Goal: Task Accomplishment & Management: Use online tool/utility

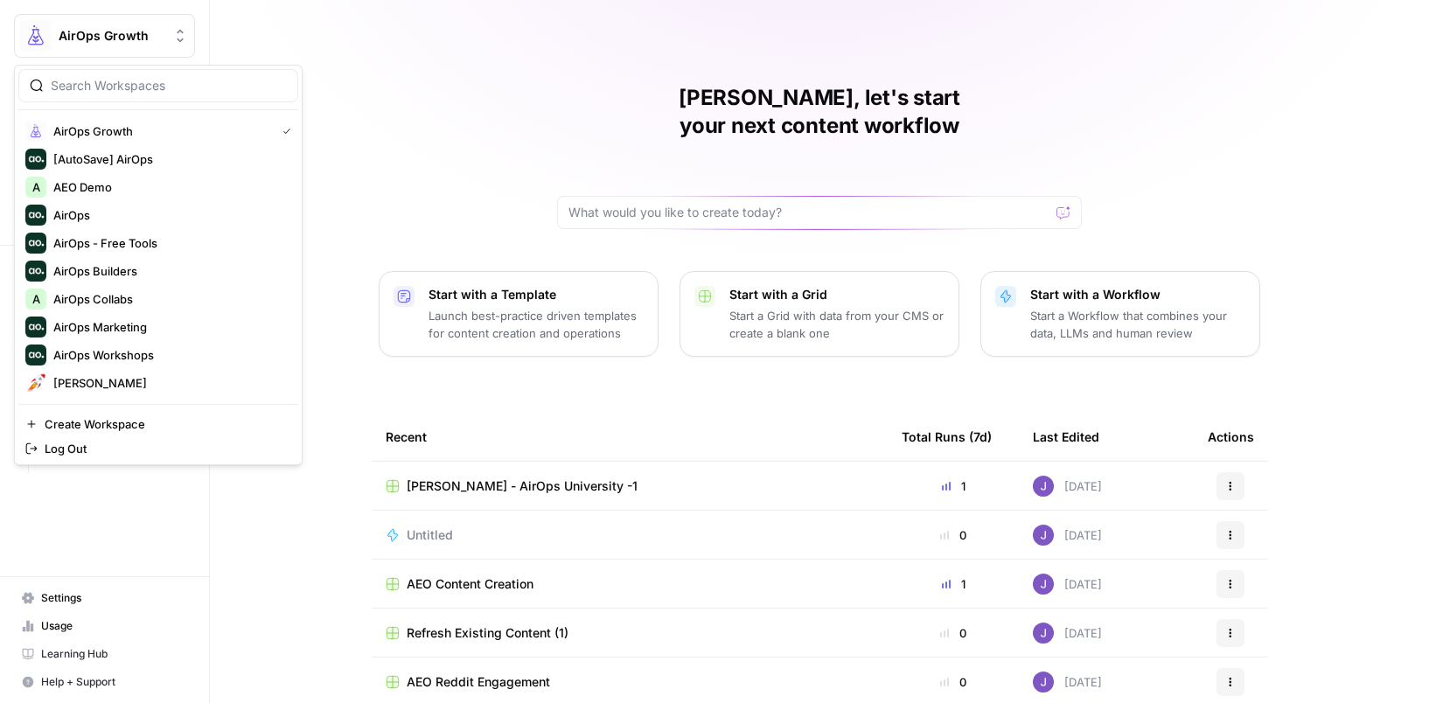
click at [114, 33] on span "AirOps Growth" at bounding box center [112, 35] width 106 height 17
click at [95, 351] on span "AirOps Workshops" at bounding box center [168, 354] width 231 height 17
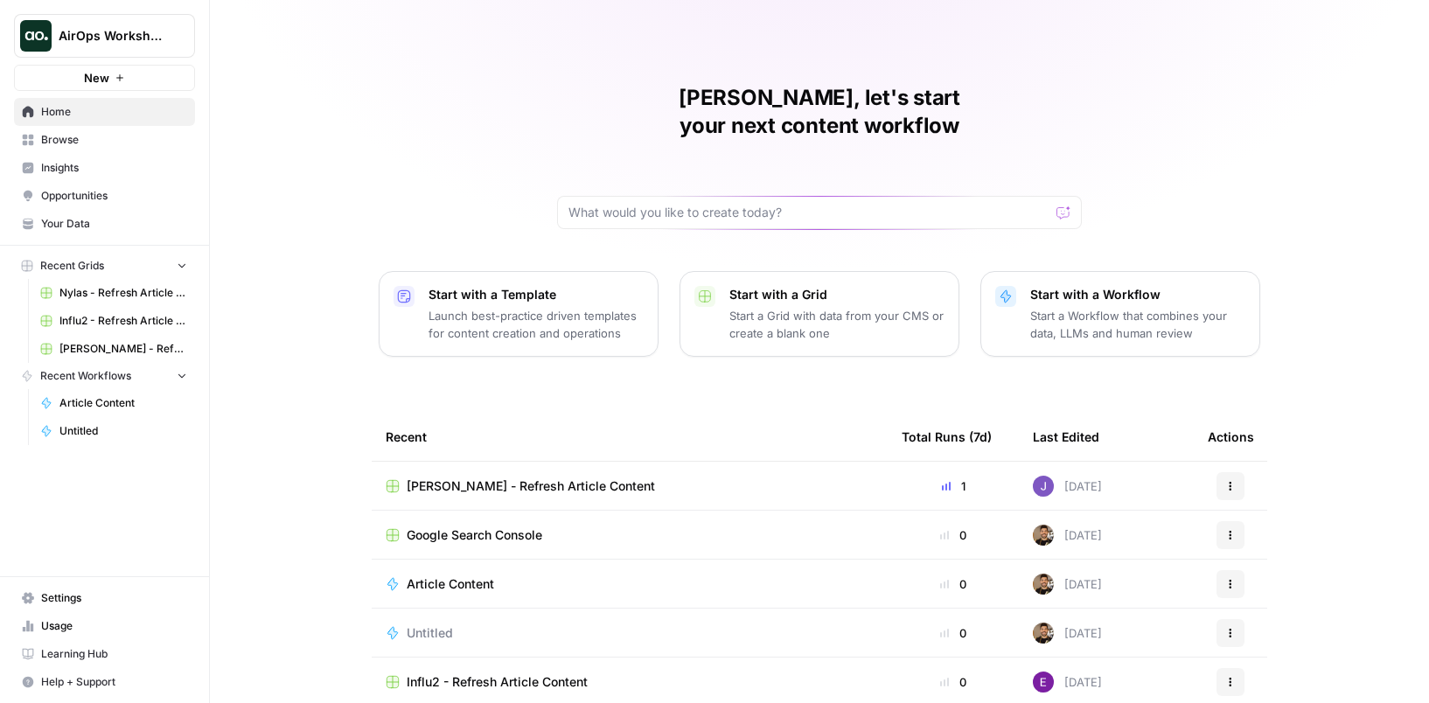
scroll to position [52, 0]
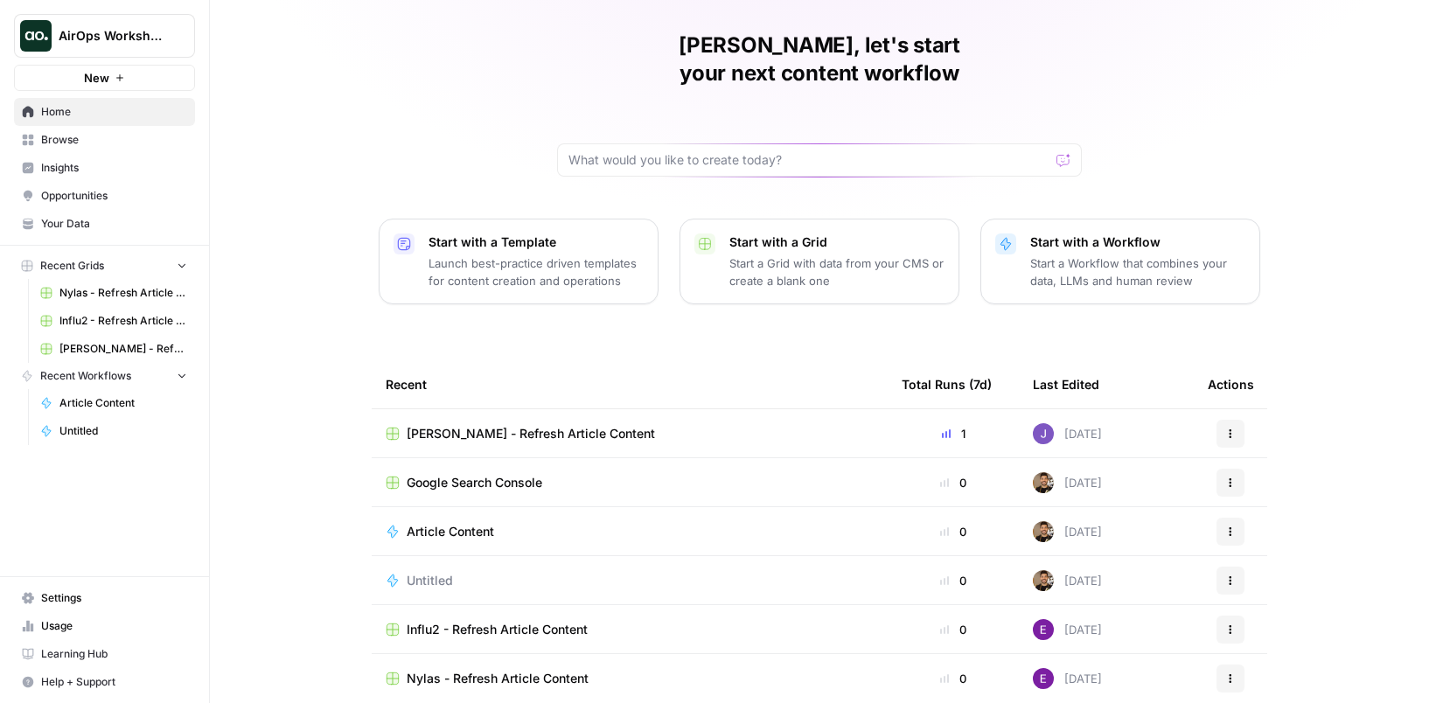
click at [474, 621] on span "Influ2 - Refresh Article Content" at bounding box center [497, 629] width 181 height 17
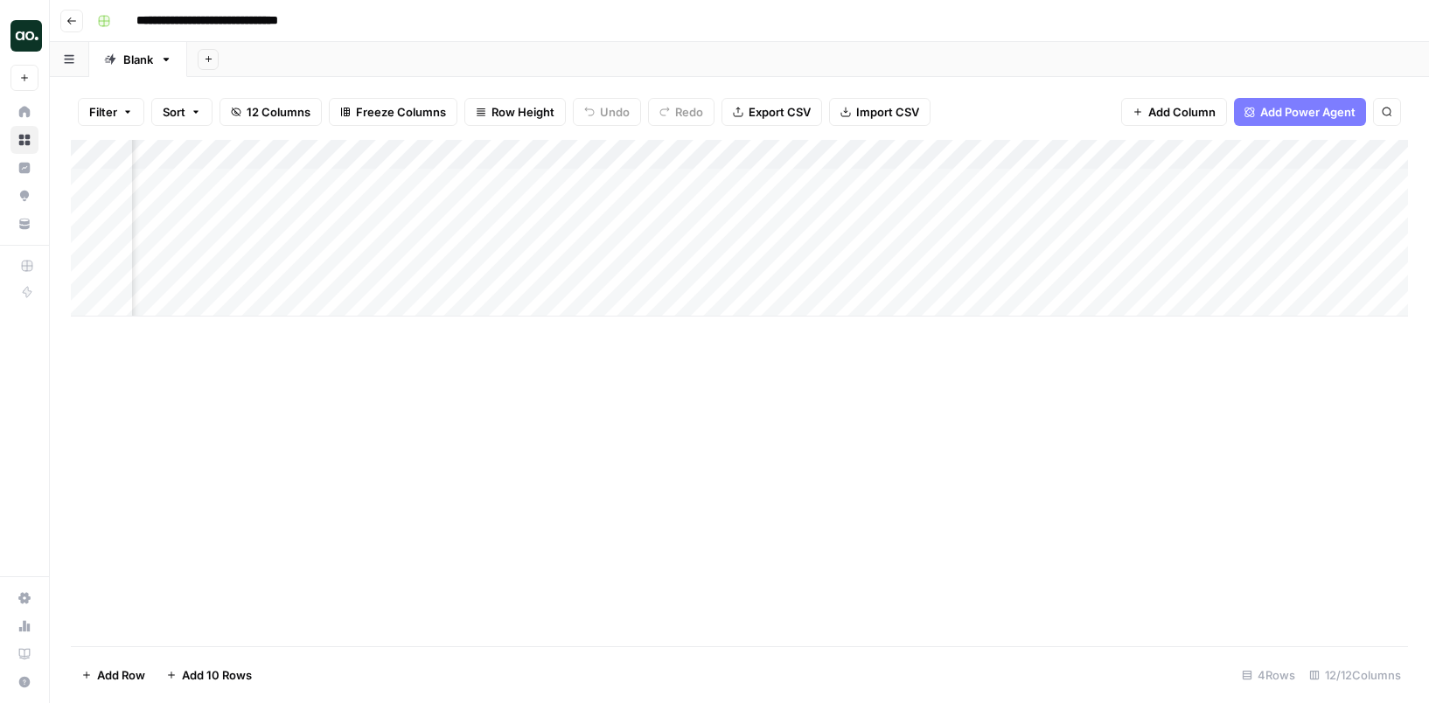
scroll to position [0, 333]
click at [1132, 181] on div "Add Column" at bounding box center [739, 228] width 1337 height 177
